Goal: Task Accomplishment & Management: Use online tool/utility

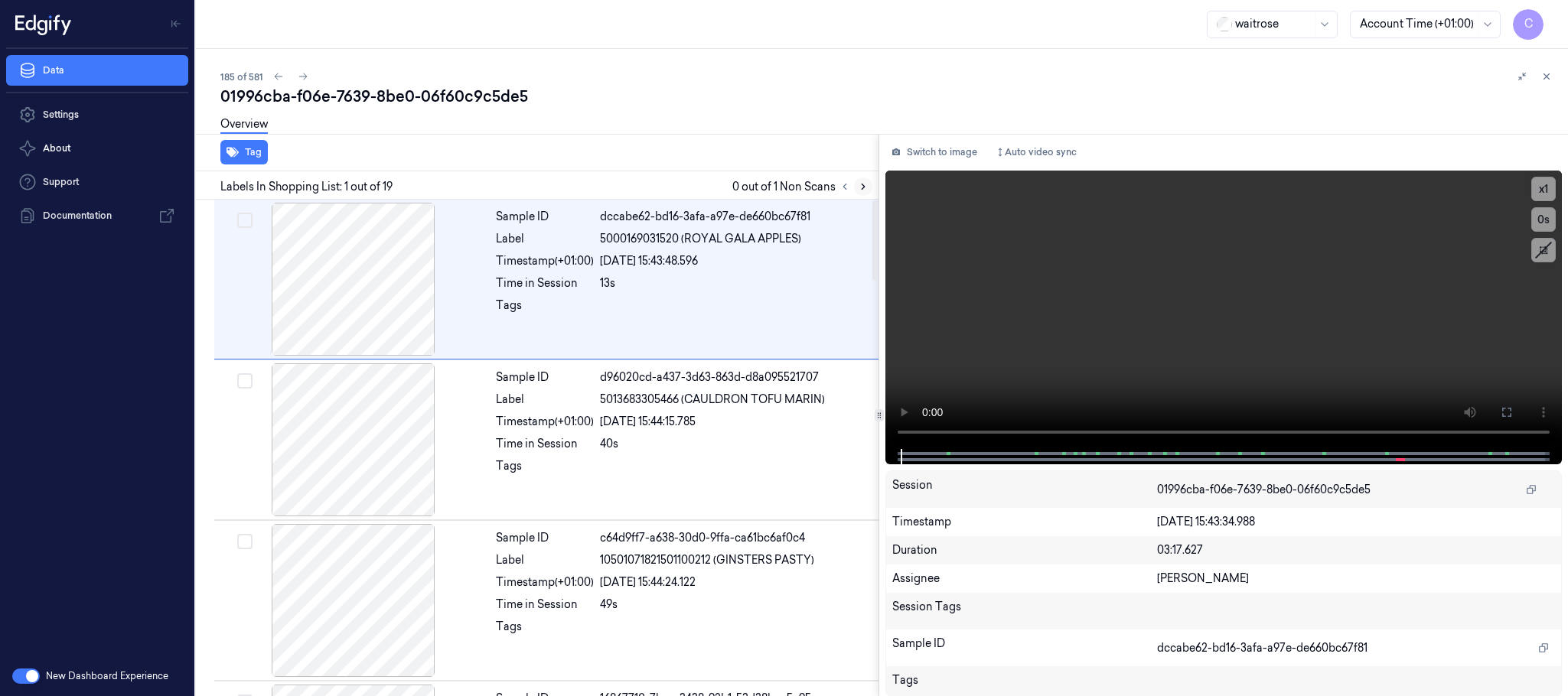
click at [861, 186] on icon at bounding box center [863, 186] width 11 height 11
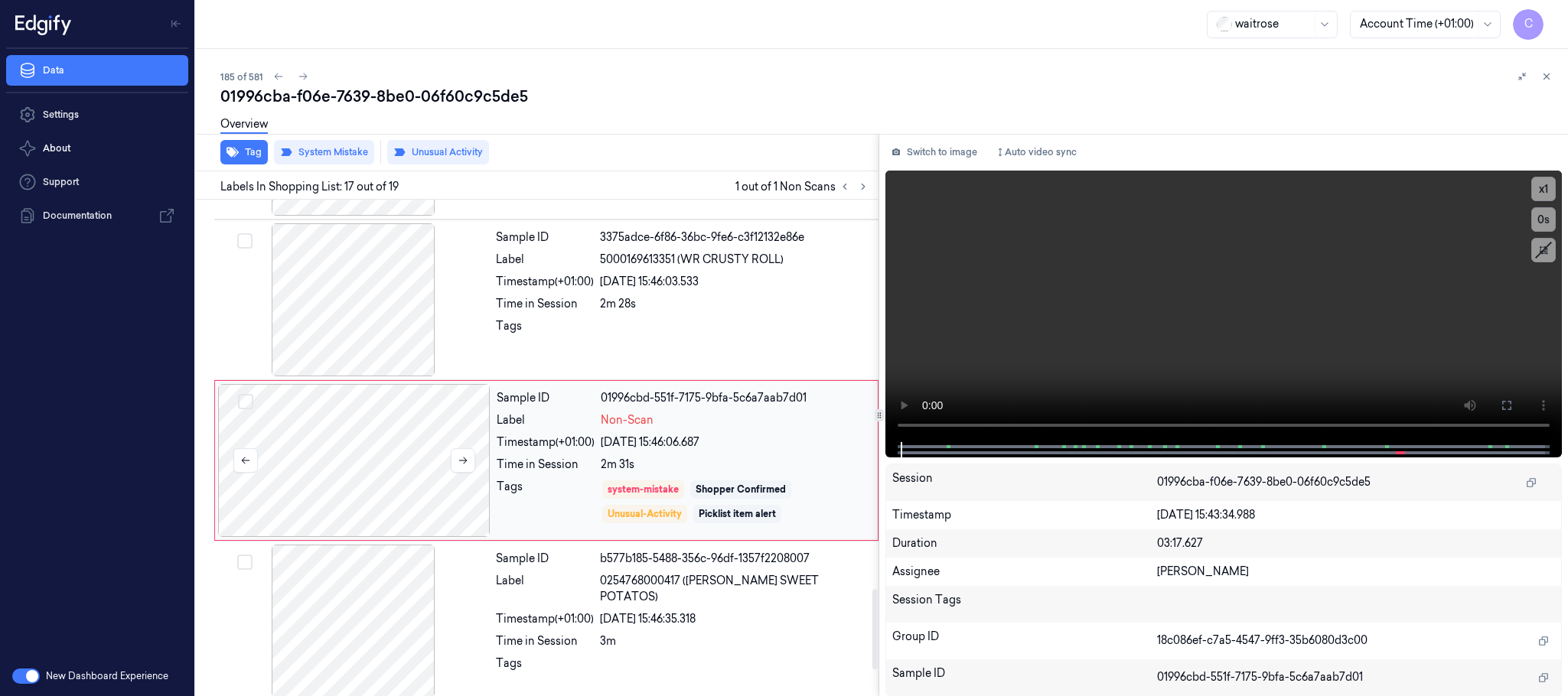
scroll to position [2412, 0]
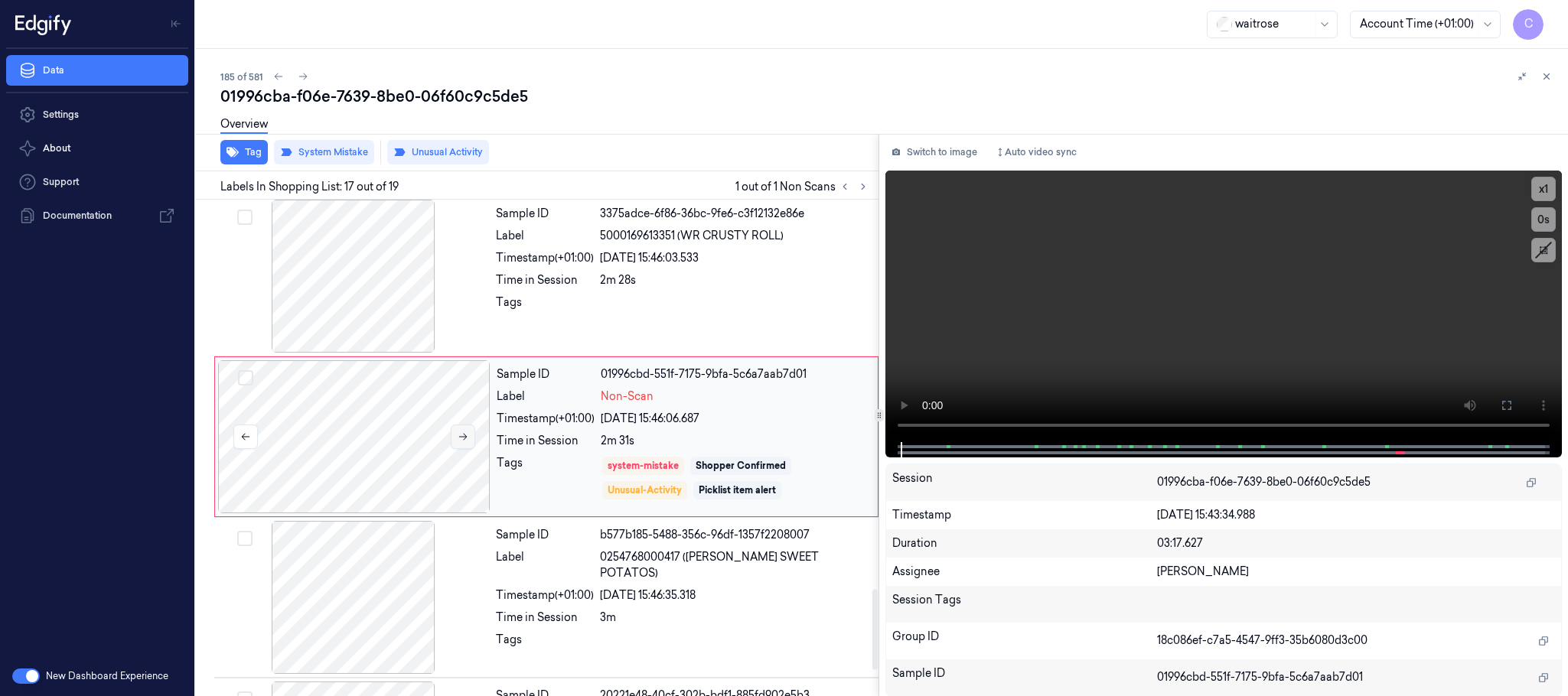
click at [462, 442] on icon at bounding box center [462, 436] width 11 height 11
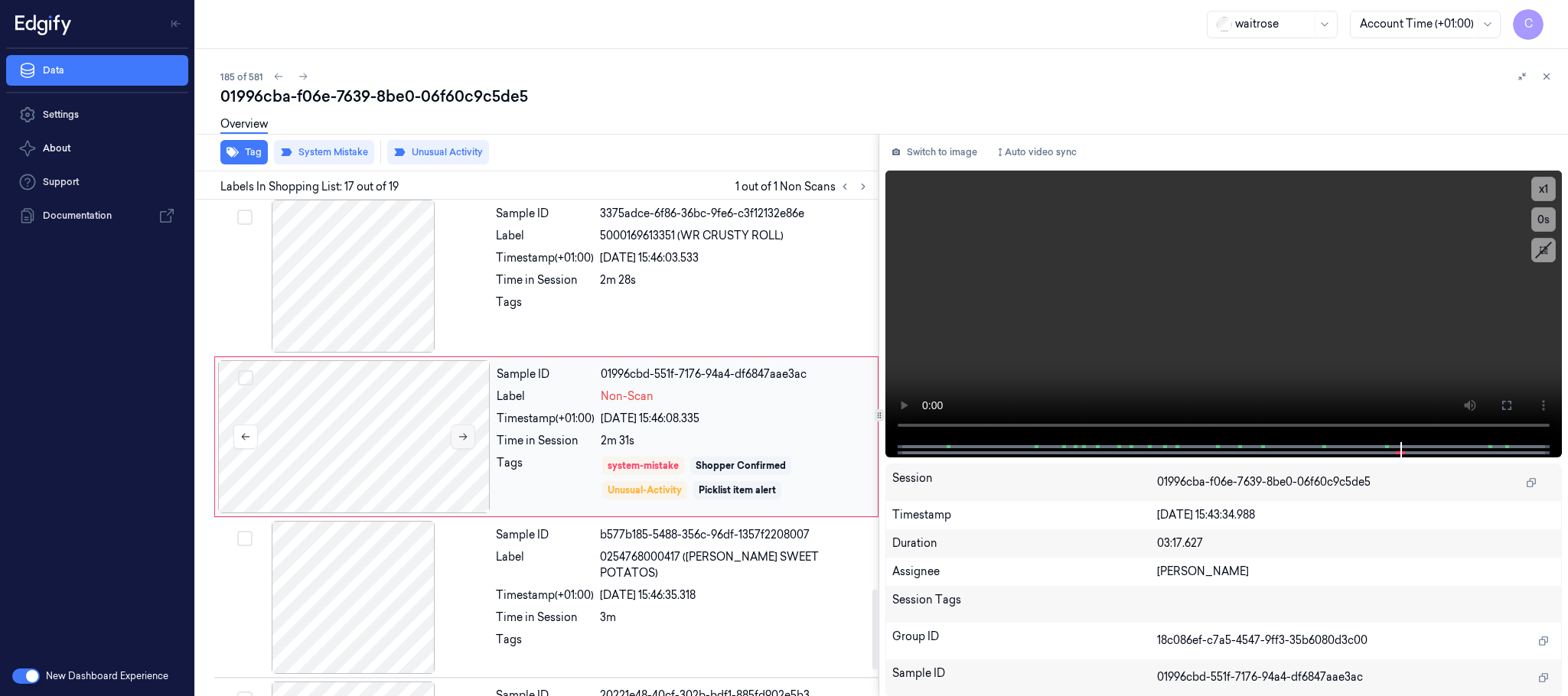
click at [462, 442] on icon at bounding box center [462, 436] width 11 height 11
click at [463, 442] on icon at bounding box center [462, 436] width 11 height 11
click at [244, 154] on button "Tag" at bounding box center [244, 151] width 47 height 24
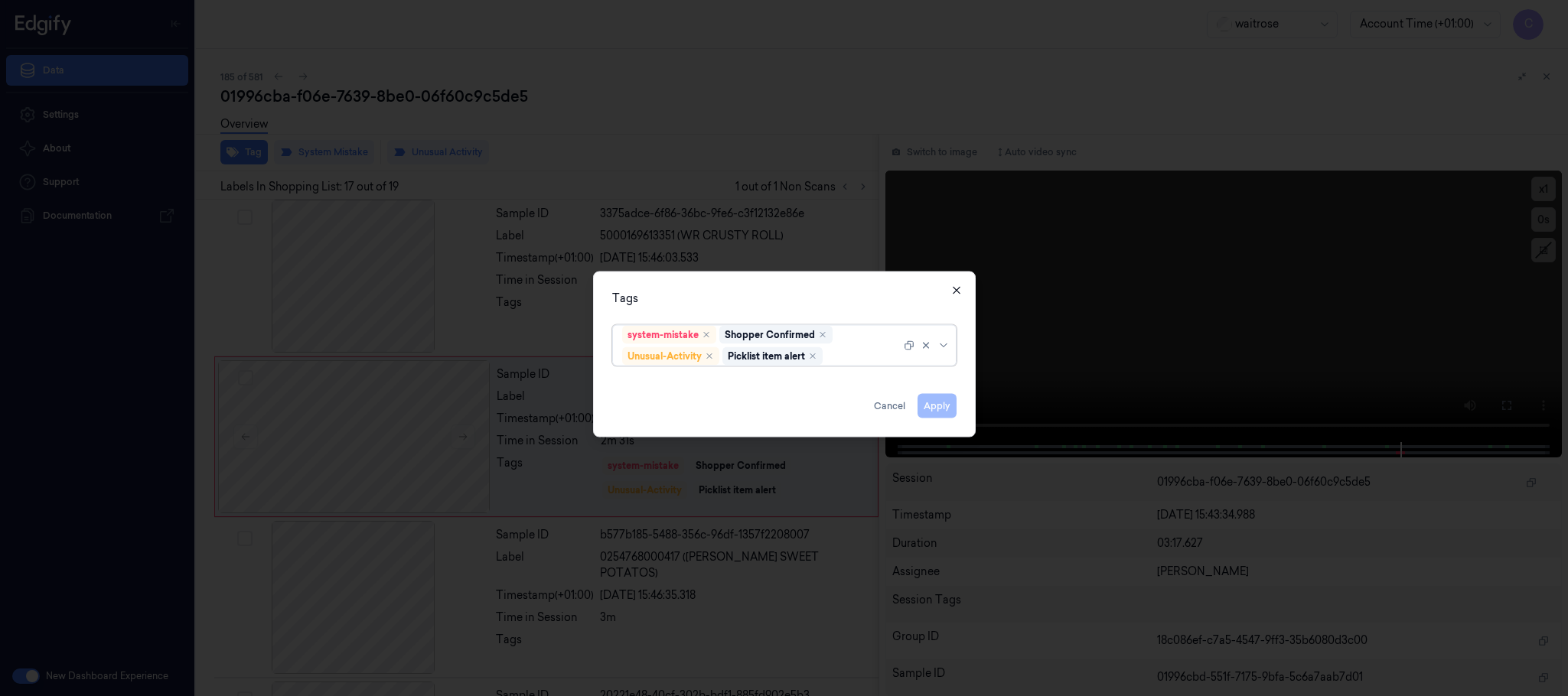
click at [958, 290] on icon "button" at bounding box center [956, 291] width 13 height 13
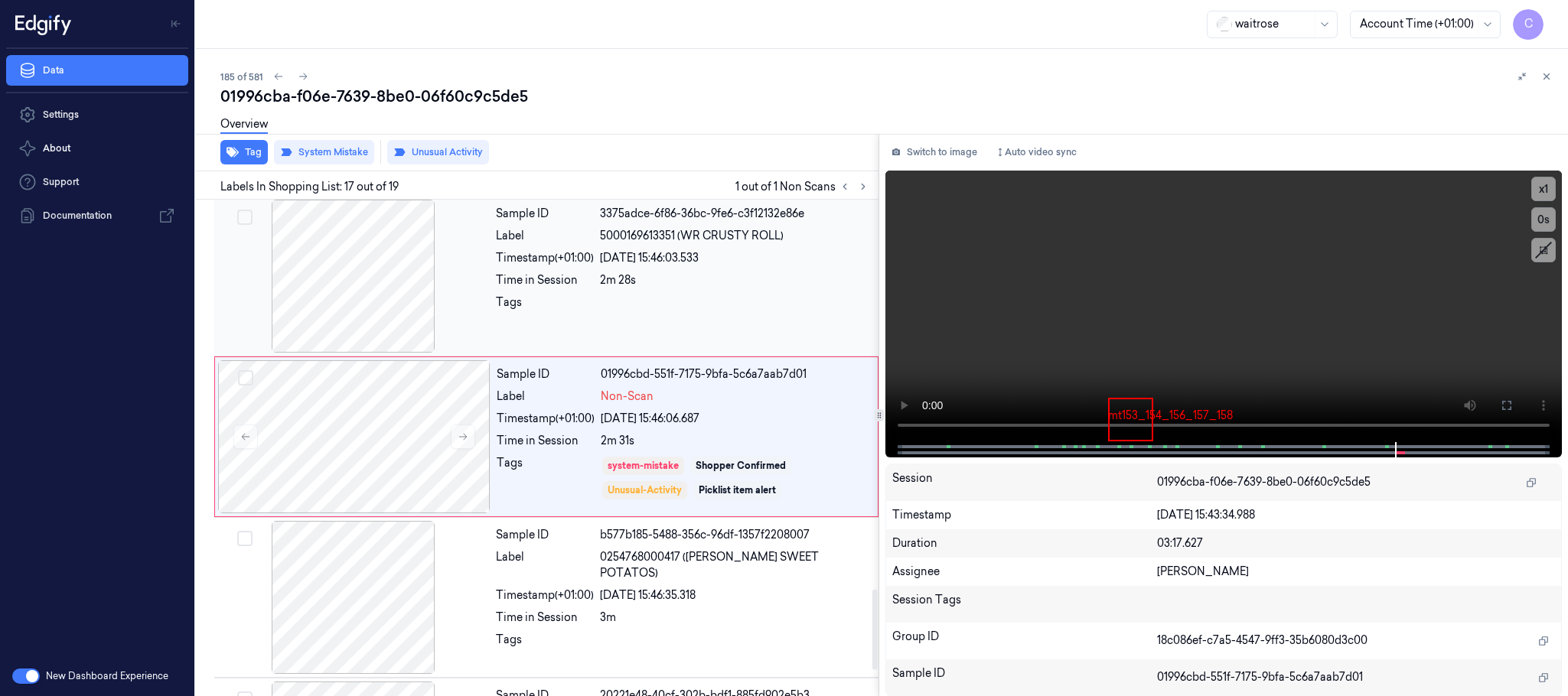
click at [378, 318] on div at bounding box center [353, 275] width 273 height 153
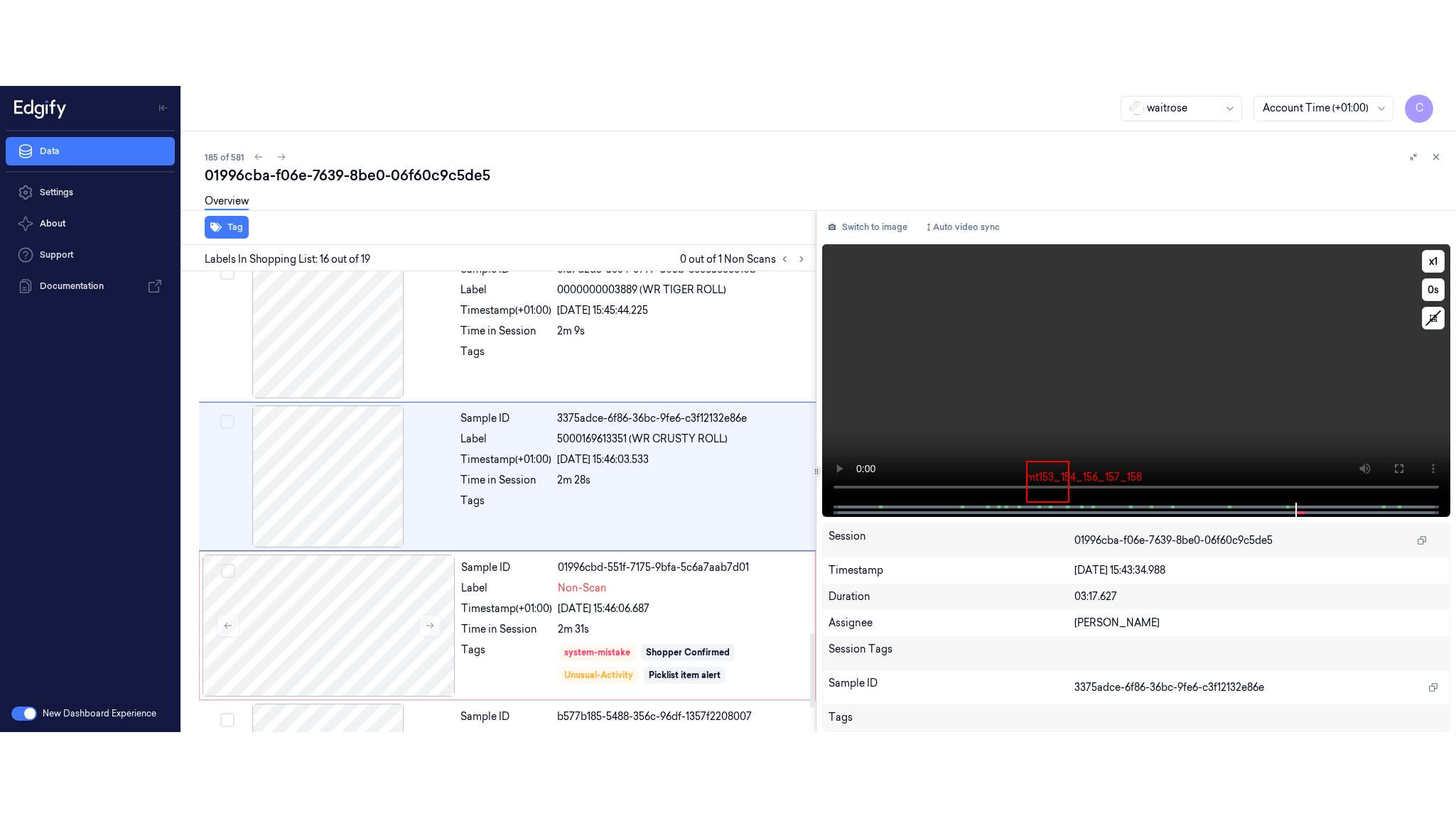
scroll to position [2091, 0]
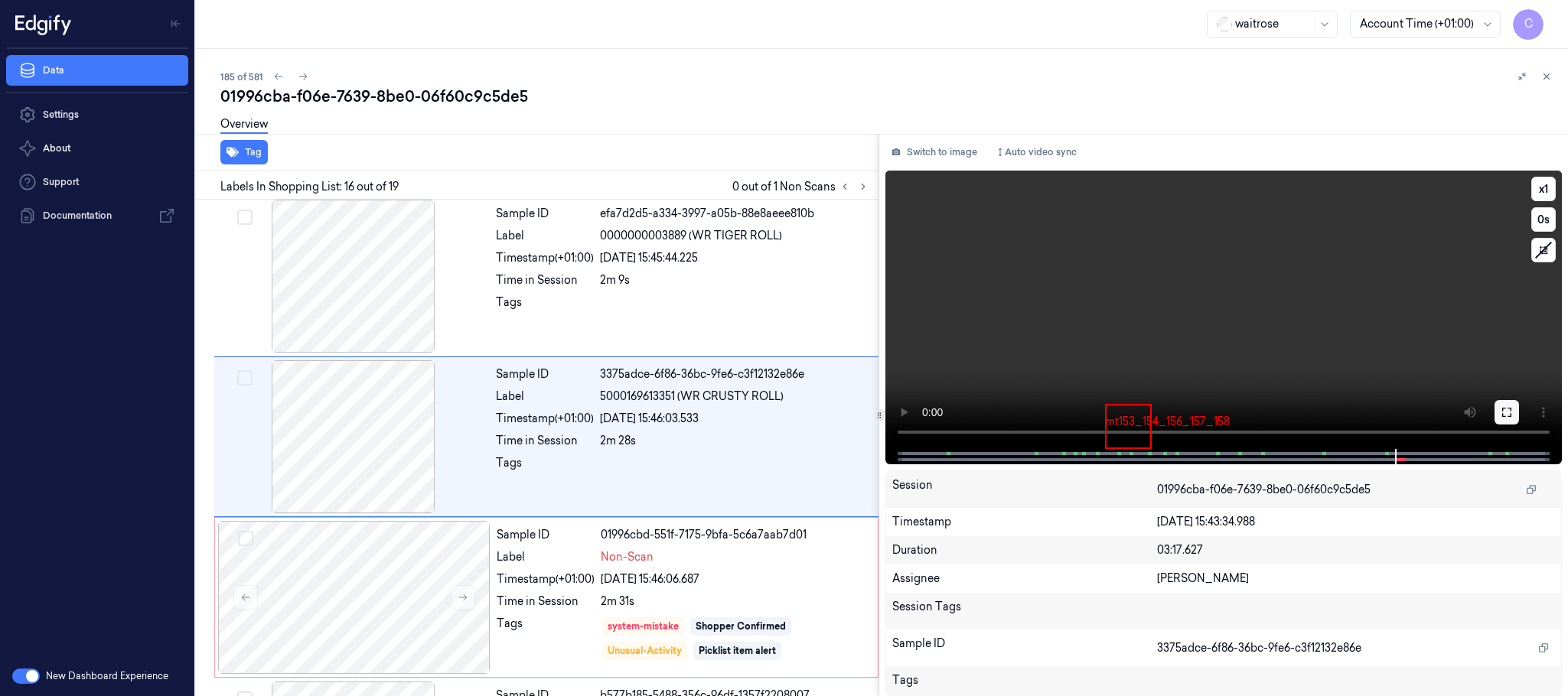
click at [1506, 415] on icon at bounding box center [1506, 412] width 13 height 13
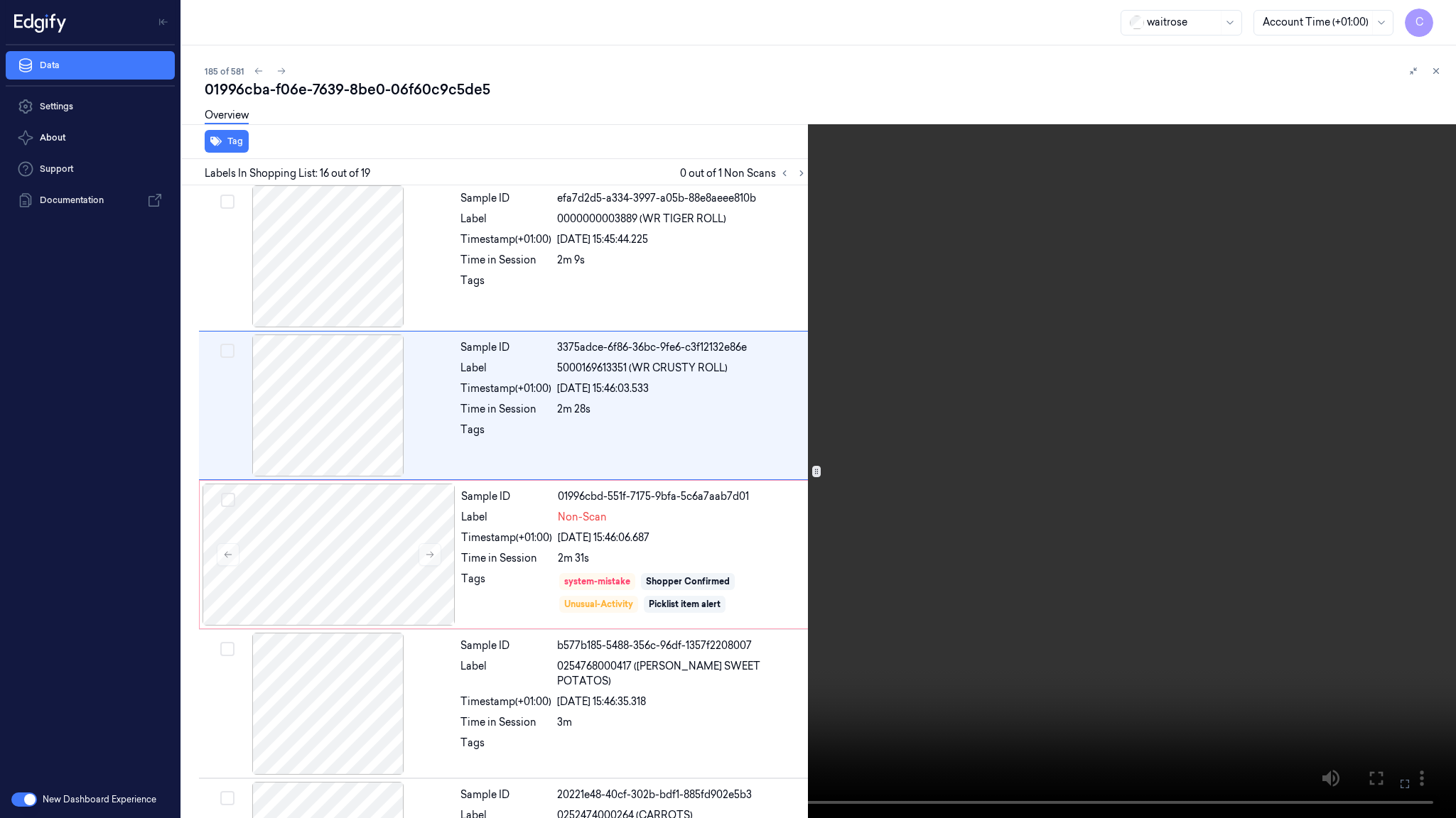
click at [639, 468] on video at bounding box center [728, 409] width 1456 height 818
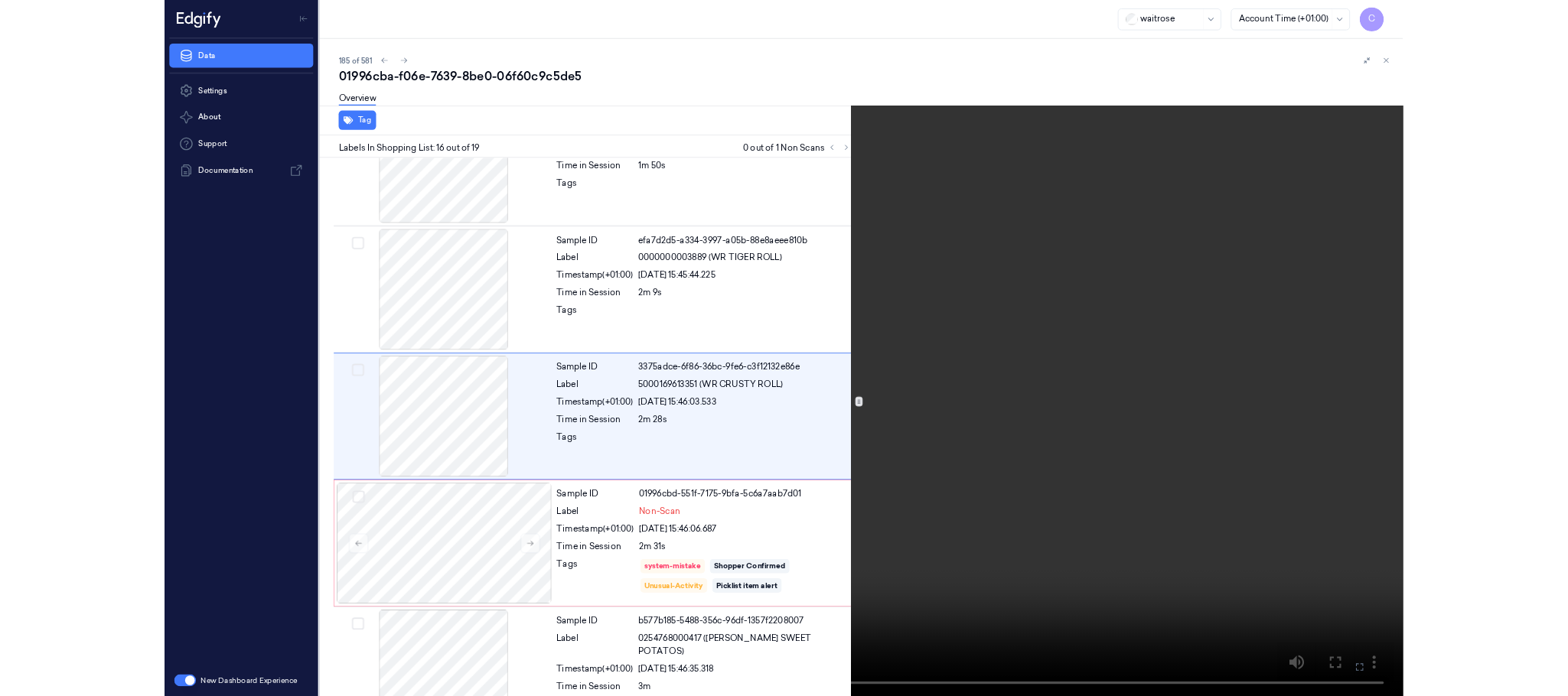
scroll to position [2159, 0]
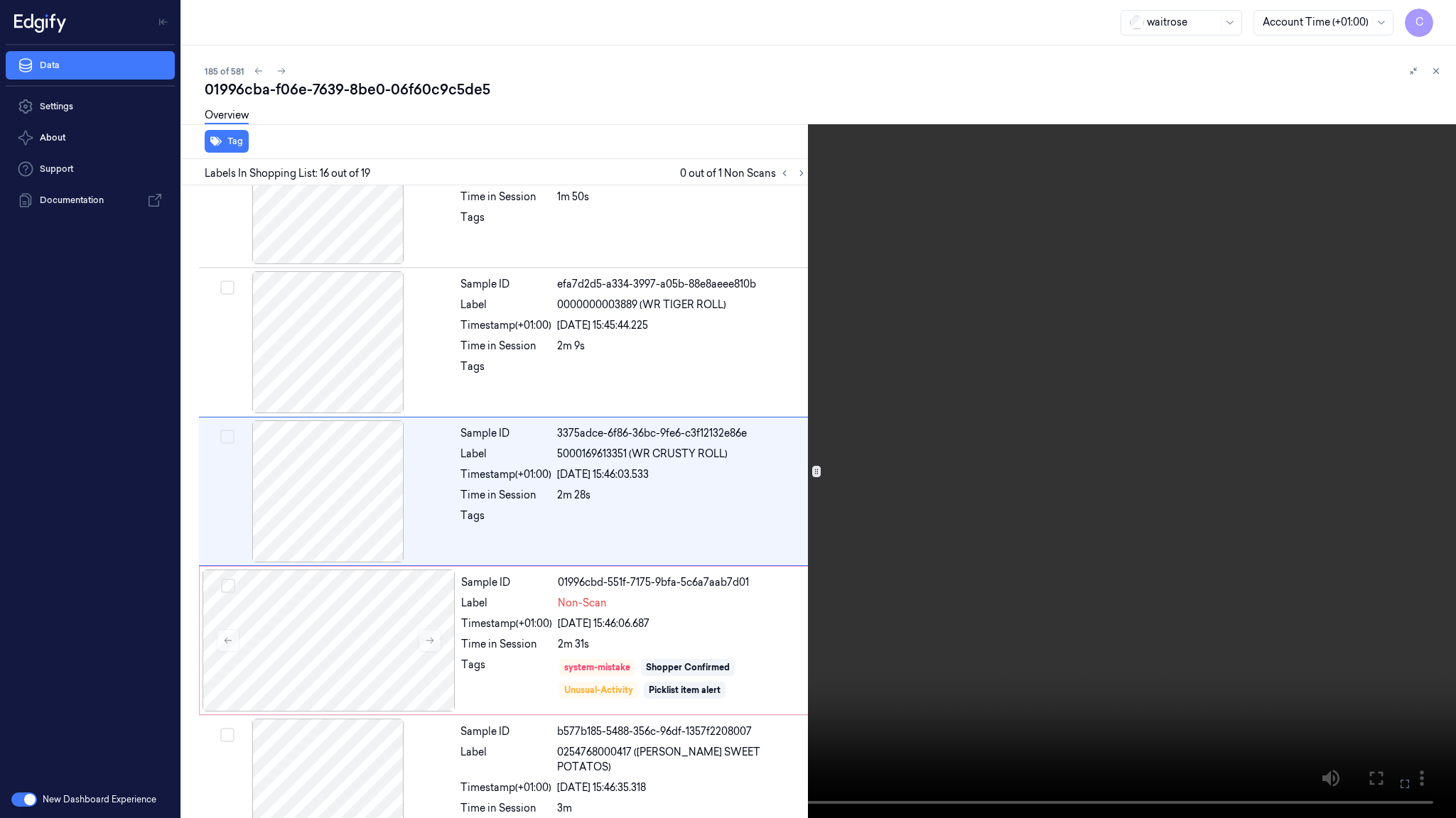
click at [622, 451] on video at bounding box center [728, 409] width 1456 height 818
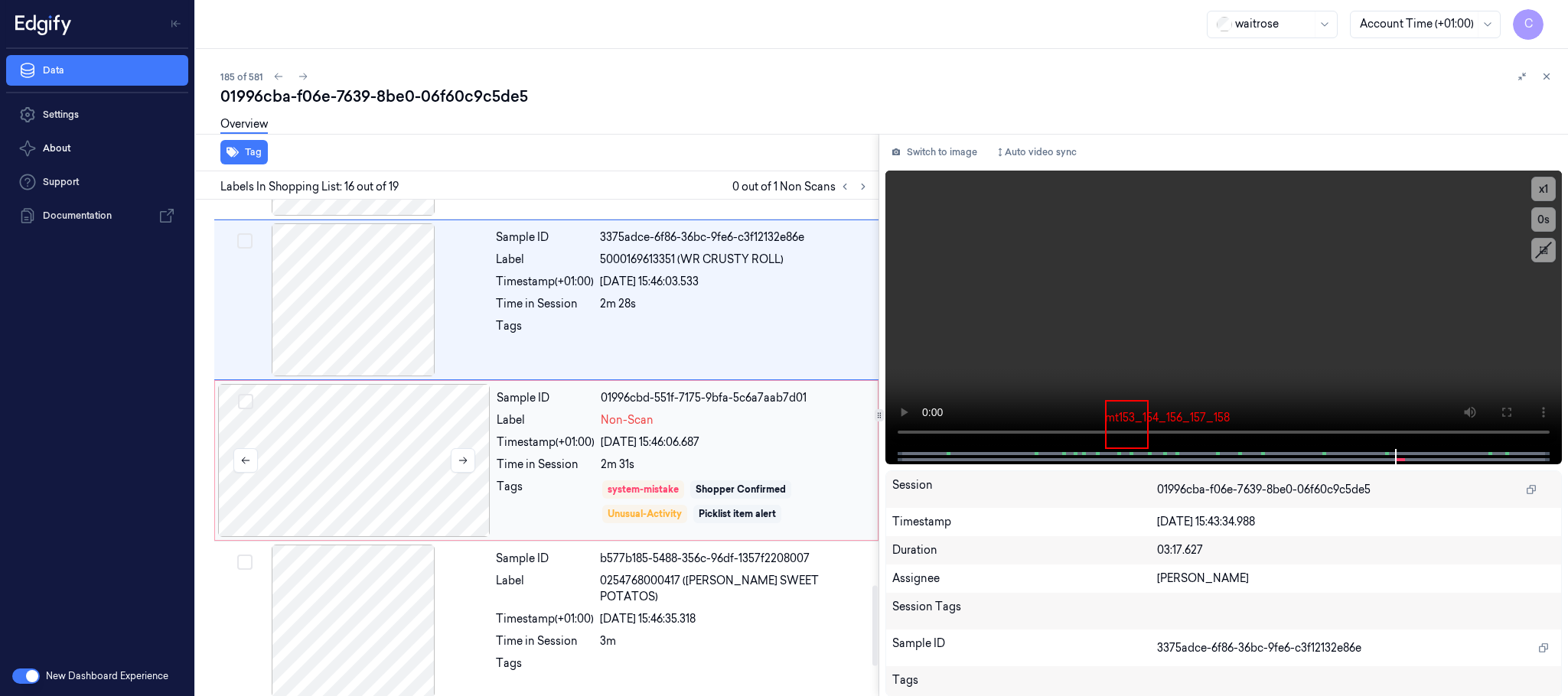
click at [371, 426] on div at bounding box center [353, 460] width 273 height 153
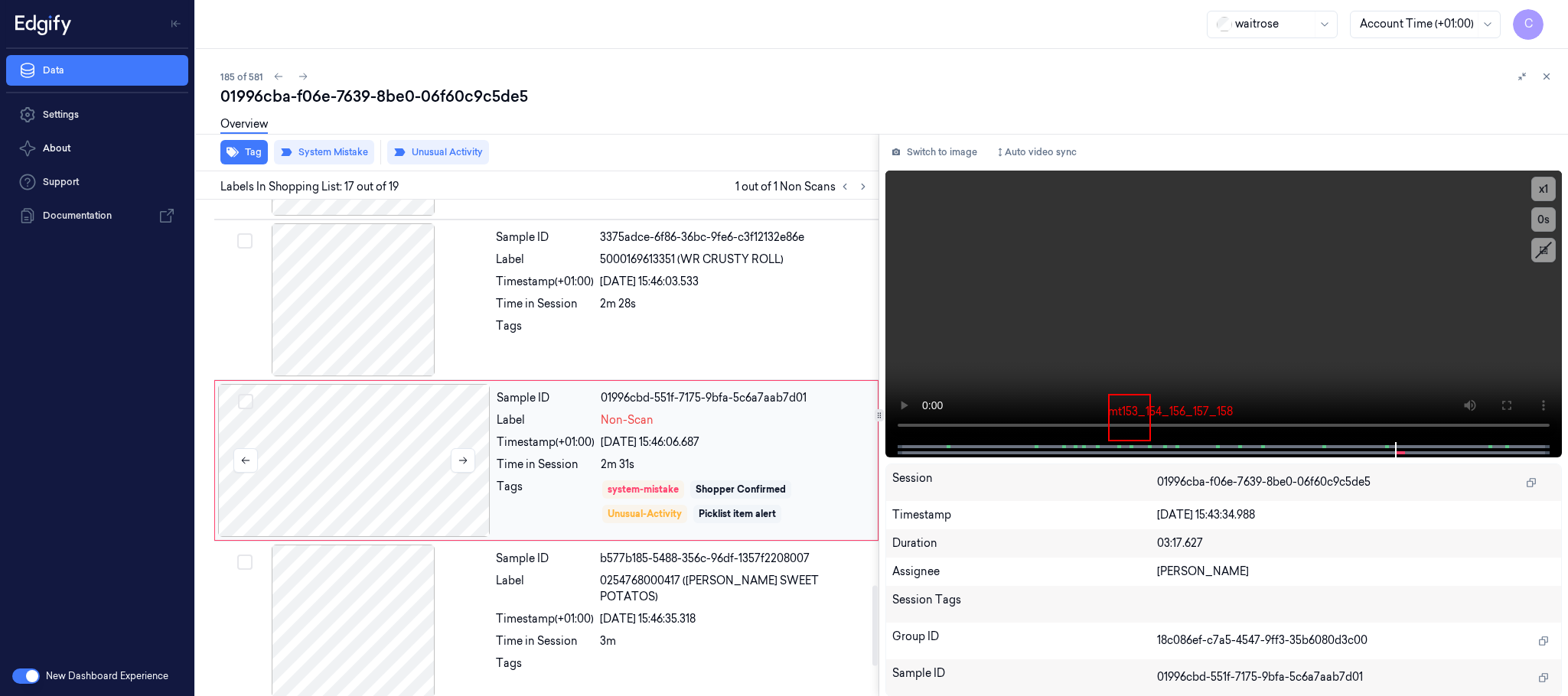
scroll to position [2412, 0]
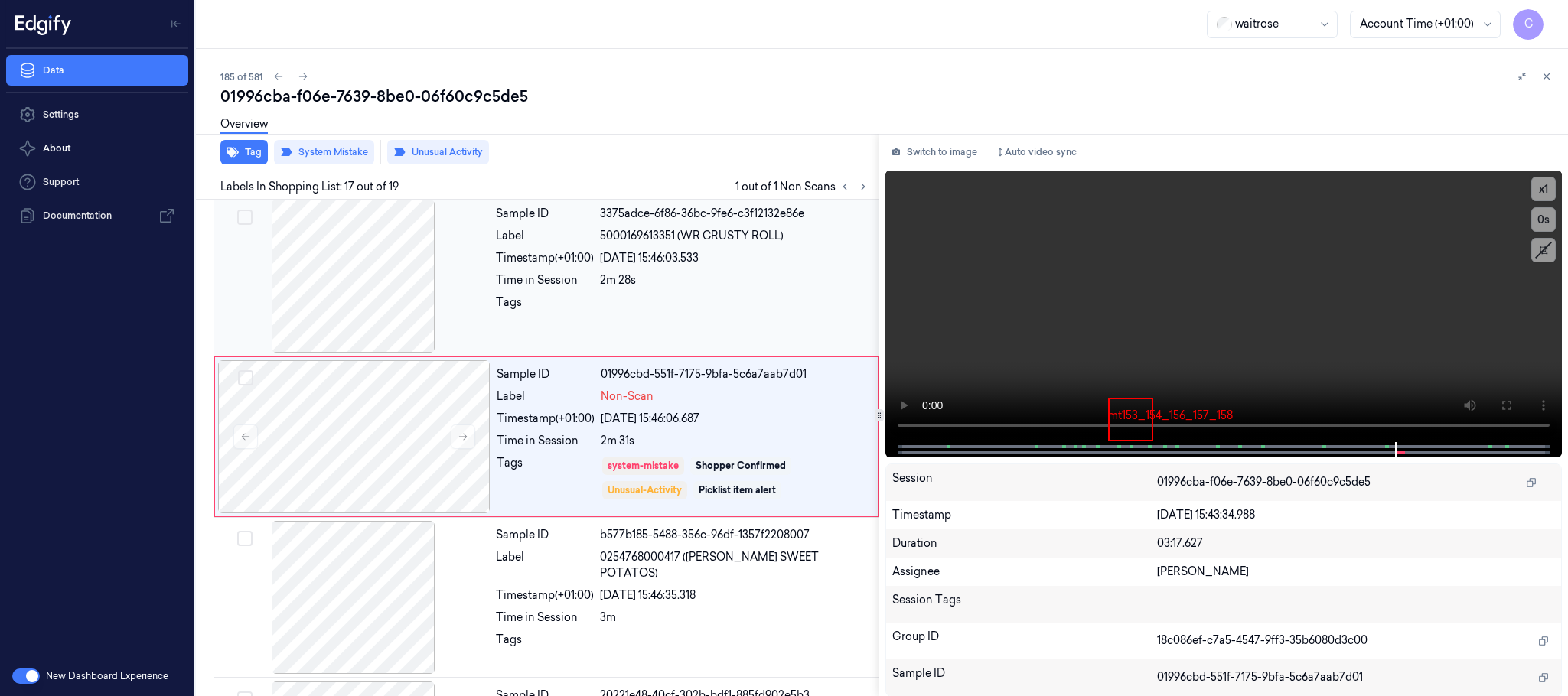
drag, startPoint x: 242, startPoint y: 154, endPoint x: 758, endPoint y: 329, distance: 544.9
click at [804, 319] on div at bounding box center [735, 306] width 270 height 24
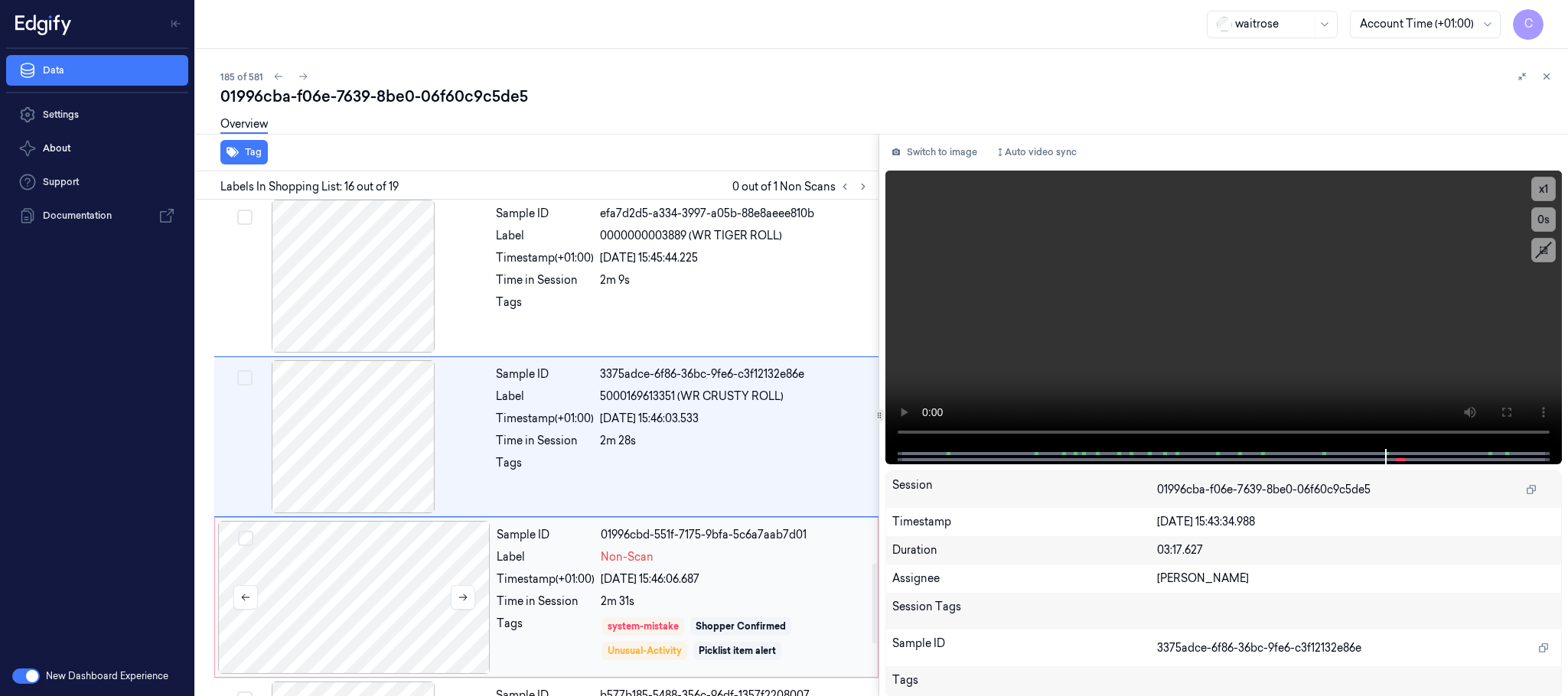
click at [325, 569] on div at bounding box center [353, 597] width 273 height 153
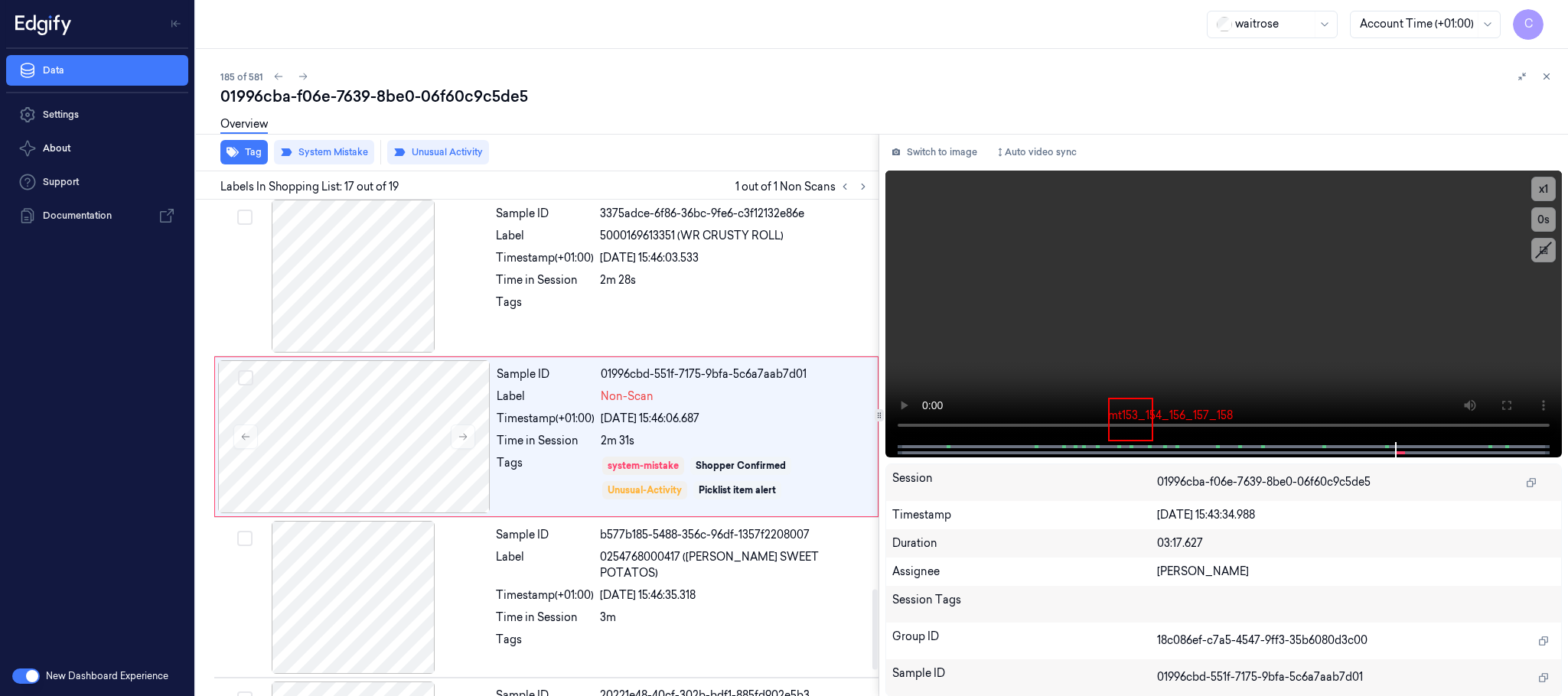
click at [248, 172] on div "Labels In Shopping List: 17 out of 19 1 out of 1 Non Scans" at bounding box center [534, 185] width 689 height 28
click at [250, 156] on button "Tag" at bounding box center [244, 151] width 47 height 24
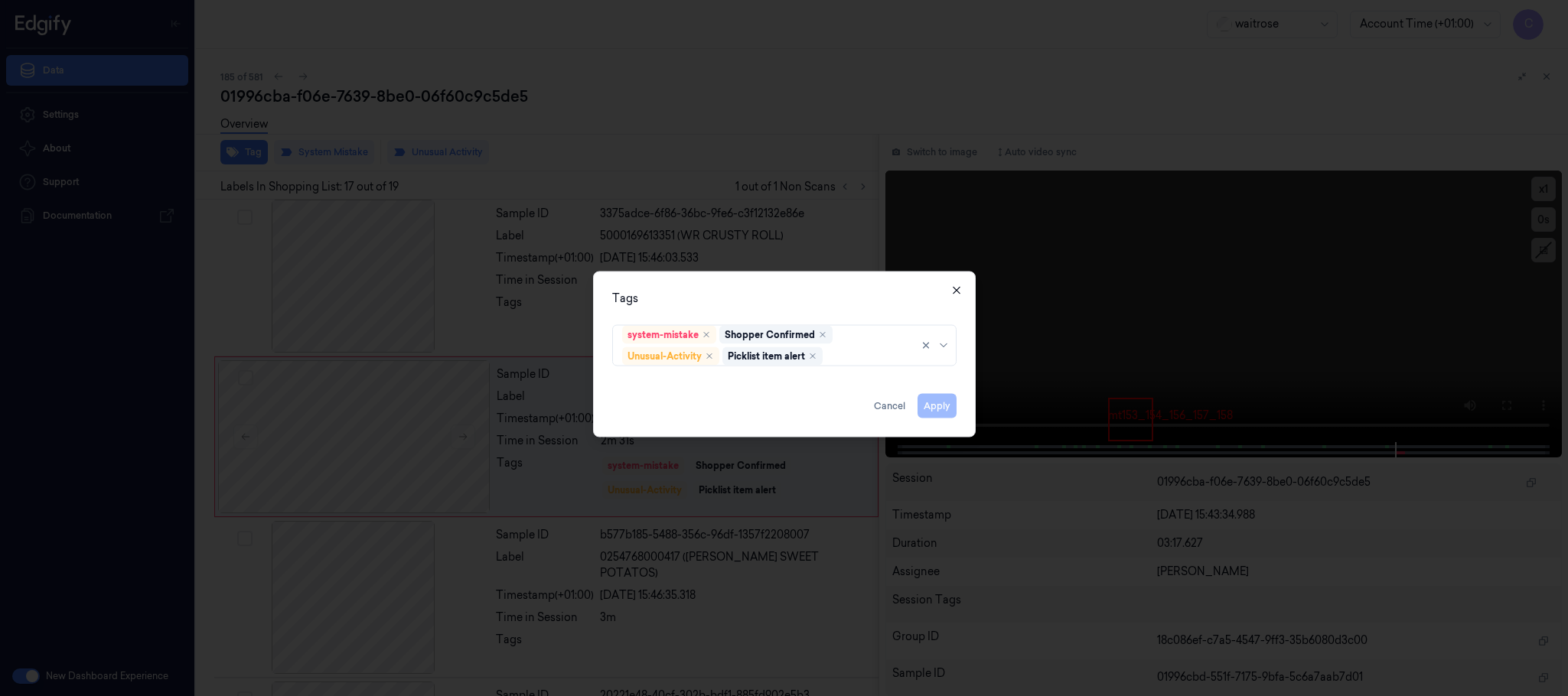
click at [957, 289] on icon "button" at bounding box center [956, 291] width 13 height 13
